Goal: Information Seeking & Learning: Learn about a topic

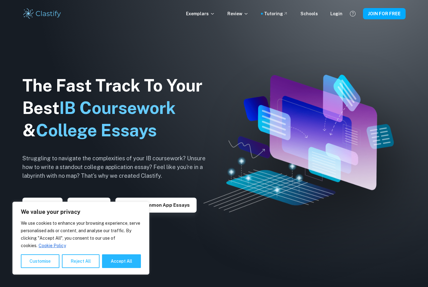
click at [83, 264] on button "Reject All" at bounding box center [81, 261] width 38 height 14
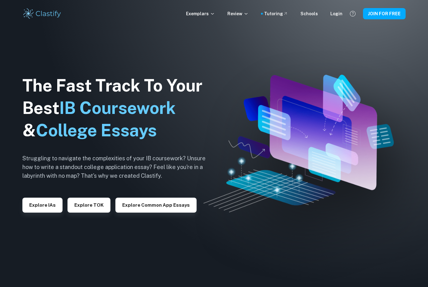
click at [44, 212] on button "Explore IAs" at bounding box center [42, 205] width 40 height 15
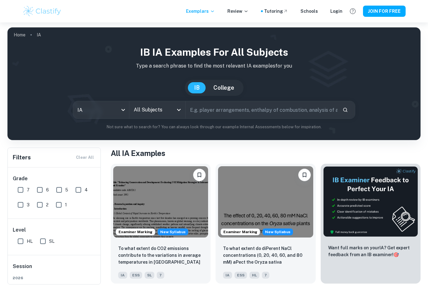
click at [112, 112] on body "We value your privacy We use cookies to enhance your browsing experience, serve…" at bounding box center [214, 165] width 428 height 287
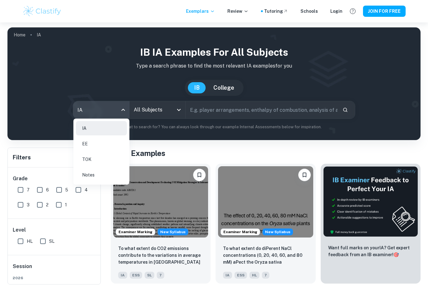
click at [108, 155] on li "TOK" at bounding box center [101, 159] width 51 height 14
type input "tok"
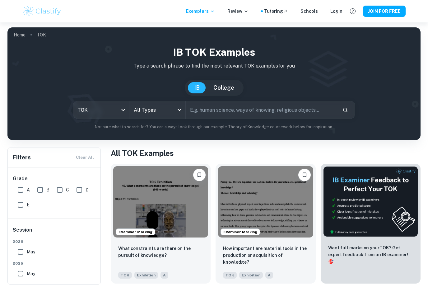
click at [166, 113] on body "We value your privacy We use cookies to enhance your browsing experience, serve…" at bounding box center [214, 165] width 428 height 287
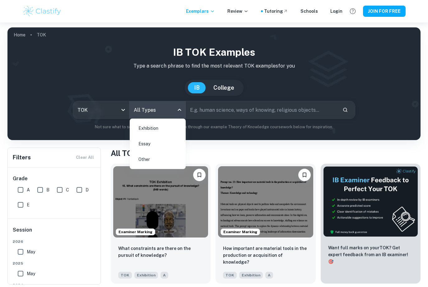
click at [172, 132] on li "Exhibition" at bounding box center [157, 128] width 51 height 14
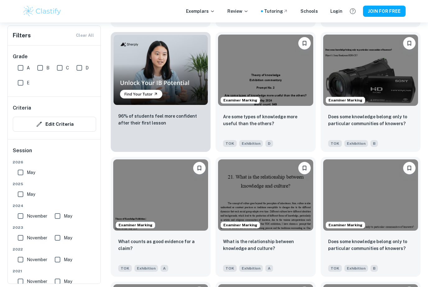
scroll to position [437, 0]
click at [389, 105] on img at bounding box center [370, 70] width 95 height 71
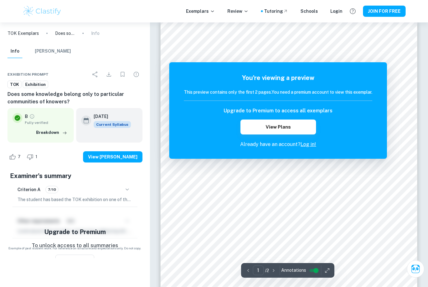
scroll to position [10, 0]
click at [313, 144] on link "Log in!" at bounding box center [309, 144] width 16 height 6
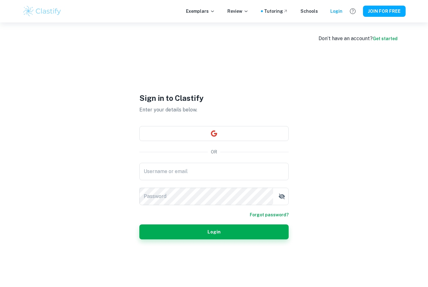
click at [254, 180] on input "Username or email" at bounding box center [213, 171] width 149 height 17
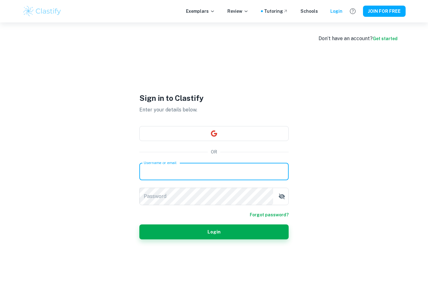
scroll to position [9, 0]
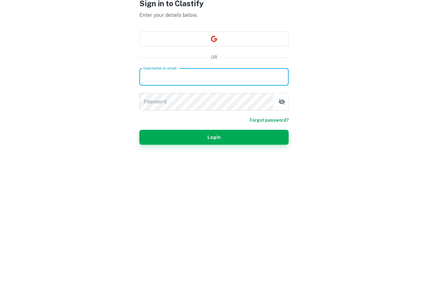
type input "[EMAIL_ADDRESS][DOMAIN_NAME]"
click at [214, 215] on button "Login" at bounding box center [213, 222] width 149 height 15
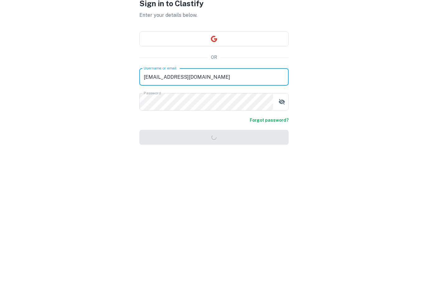
scroll to position [43, 0]
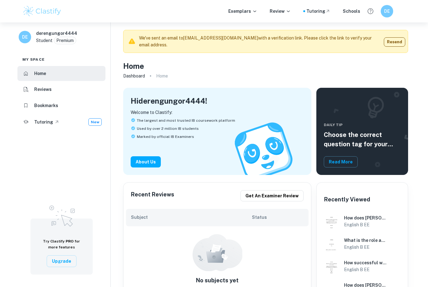
click at [56, 16] on img at bounding box center [42, 11] width 40 height 12
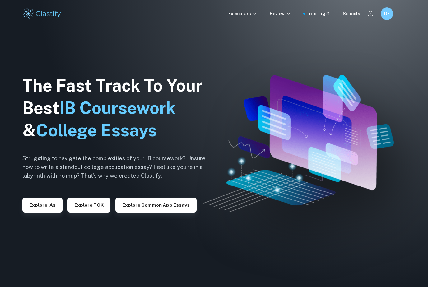
click at [88, 212] on button "Explore TOK" at bounding box center [89, 205] width 43 height 15
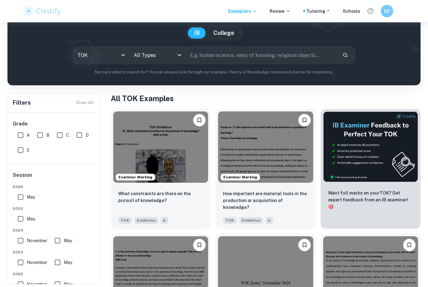
click at [156, 54] on body "We value your privacy We use cookies to enhance your browsing experience, serve…" at bounding box center [214, 111] width 428 height 287
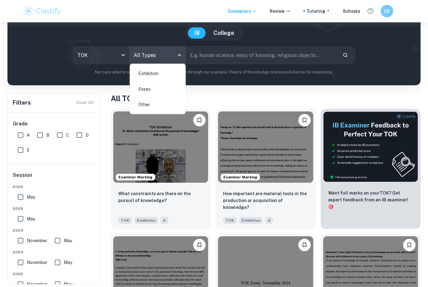
scroll to position [55, 0]
click at [174, 72] on li "Exhibition" at bounding box center [157, 73] width 51 height 14
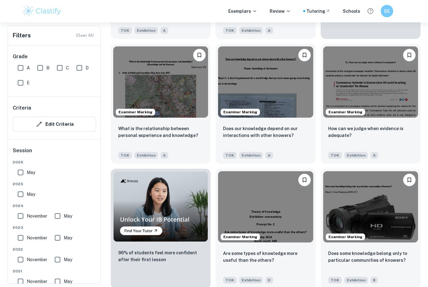
scroll to position [301, 0]
click at [379, 206] on img at bounding box center [370, 206] width 95 height 71
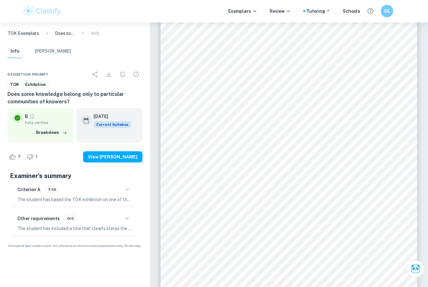
scroll to position [772, 0]
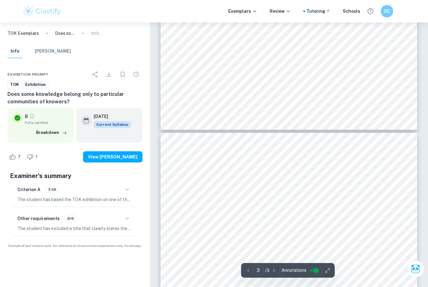
type input "2"
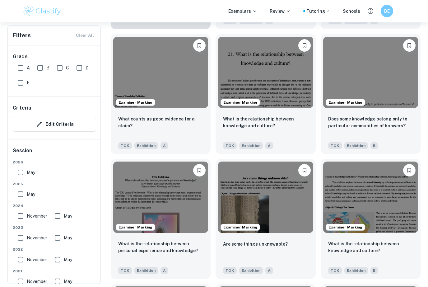
scroll to position [560, 0]
click at [403, 93] on img at bounding box center [370, 72] width 95 height 71
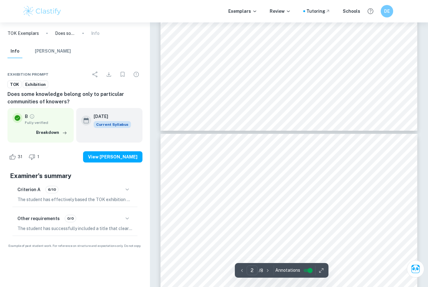
scroll to position [474, 0]
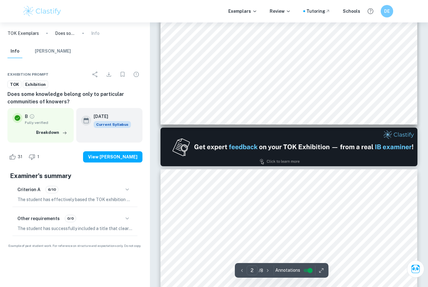
type input "1"
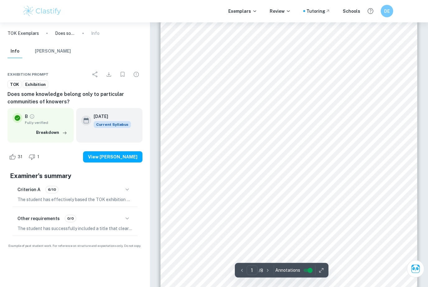
scroll to position [0, 0]
